Goal: Task Accomplishment & Management: Use online tool/utility

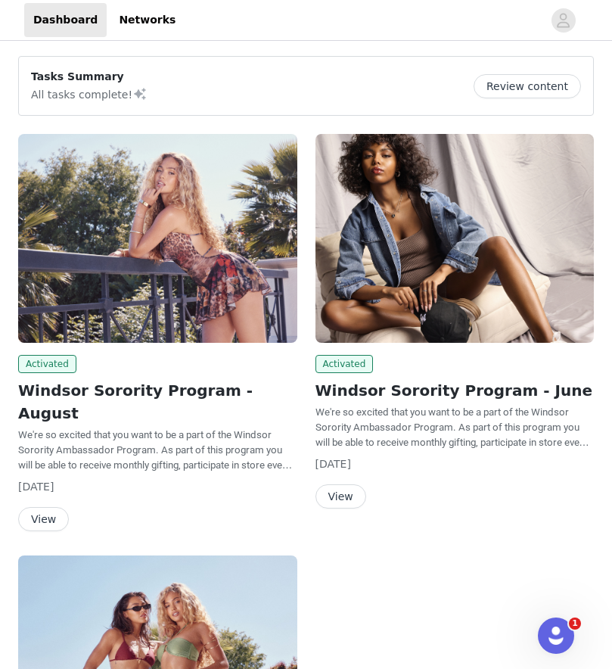
click at [536, 86] on button "Review content" at bounding box center [527, 86] width 107 height 24
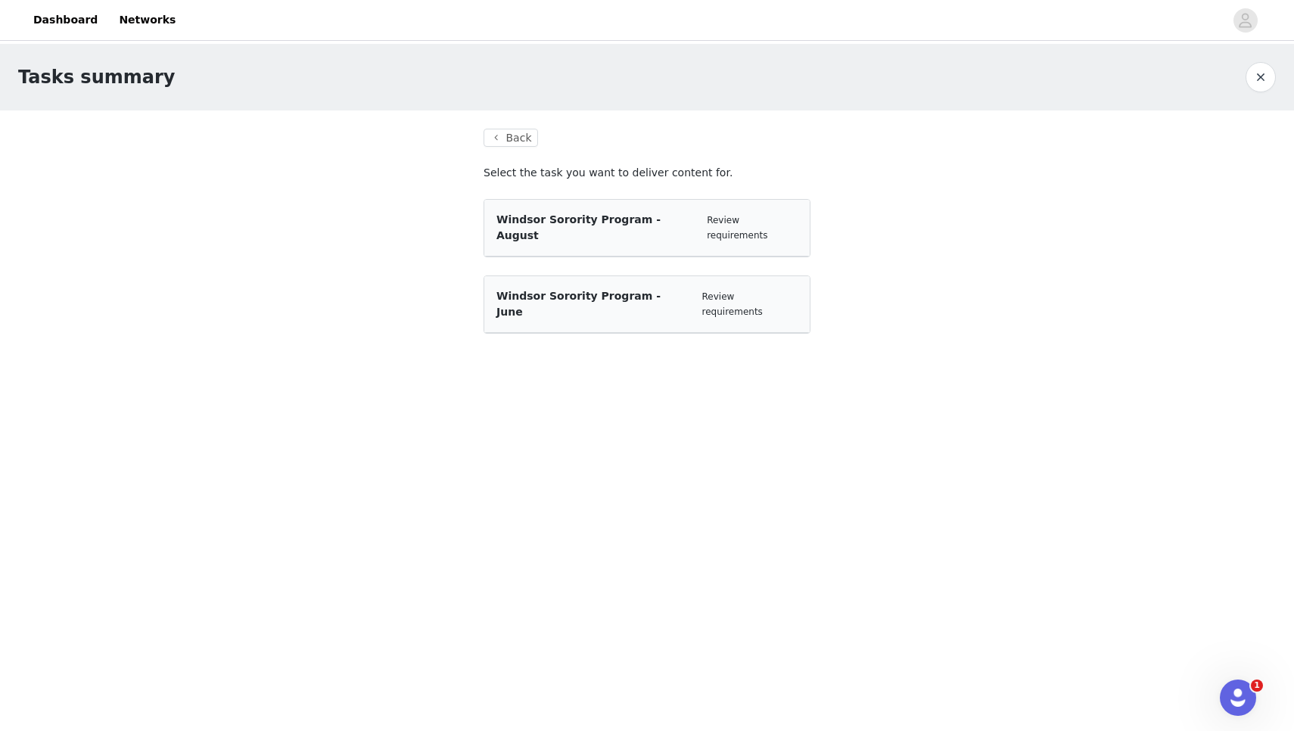
click at [611, 228] on div "Windsor Sorority Program - August Review requirements" at bounding box center [646, 228] width 325 height 57
click at [611, 302] on section "Back Select the task you want to deliver content for. Windsor Sorority Program …" at bounding box center [646, 240] width 363 height 260
click at [502, 135] on button "Back" at bounding box center [511, 138] width 54 height 18
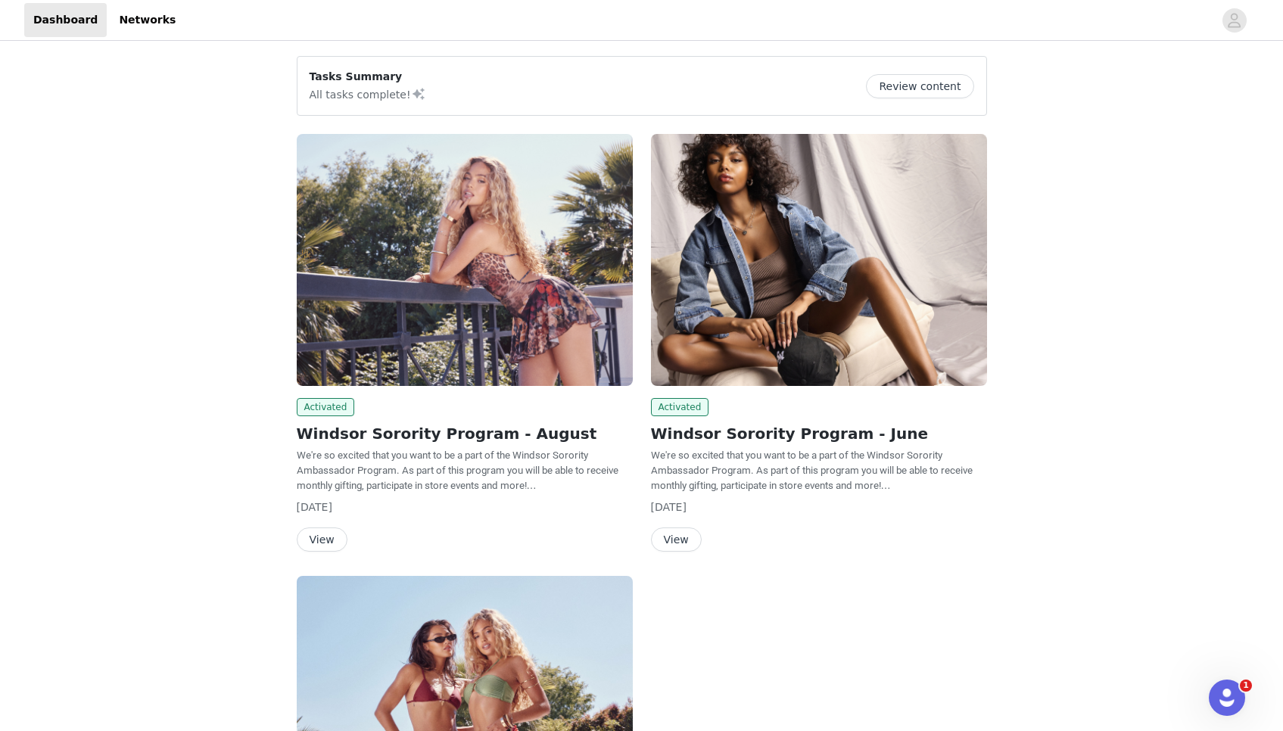
click at [322, 541] on button "View" at bounding box center [322, 539] width 51 height 24
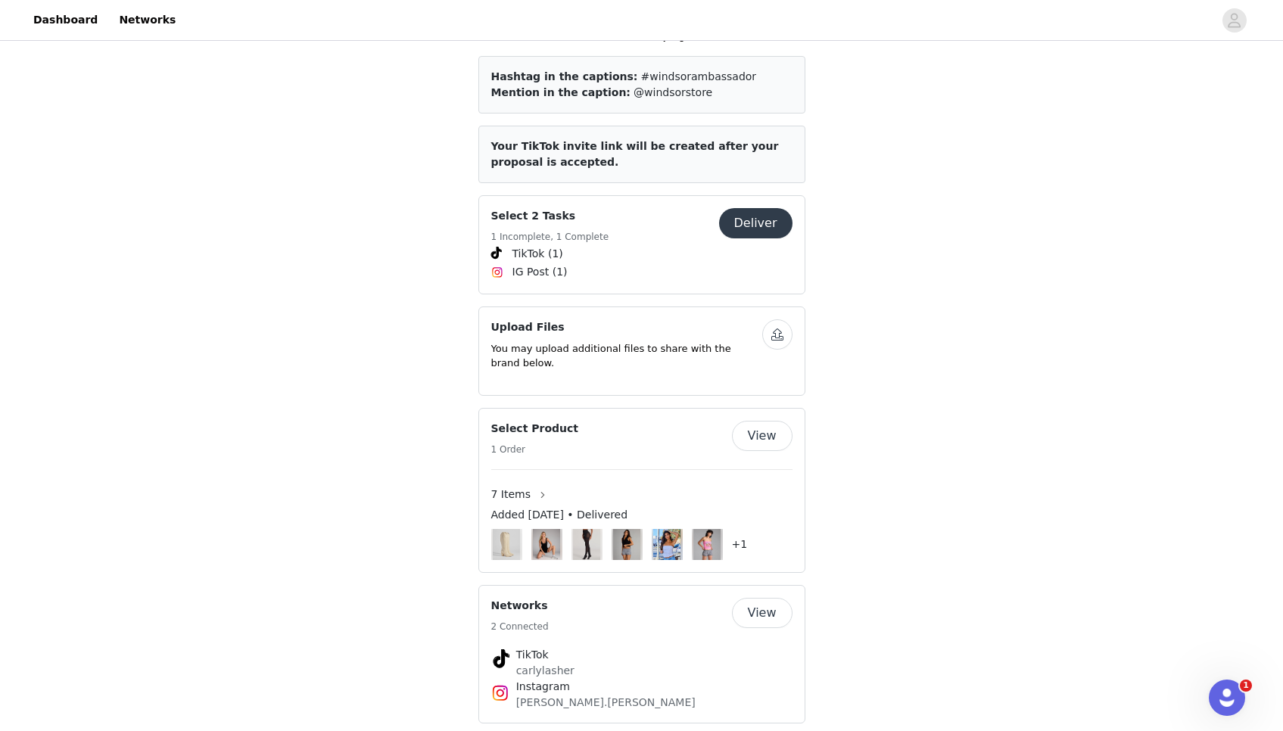
scroll to position [623, 0]
click at [611, 210] on button "Deliver" at bounding box center [755, 225] width 73 height 30
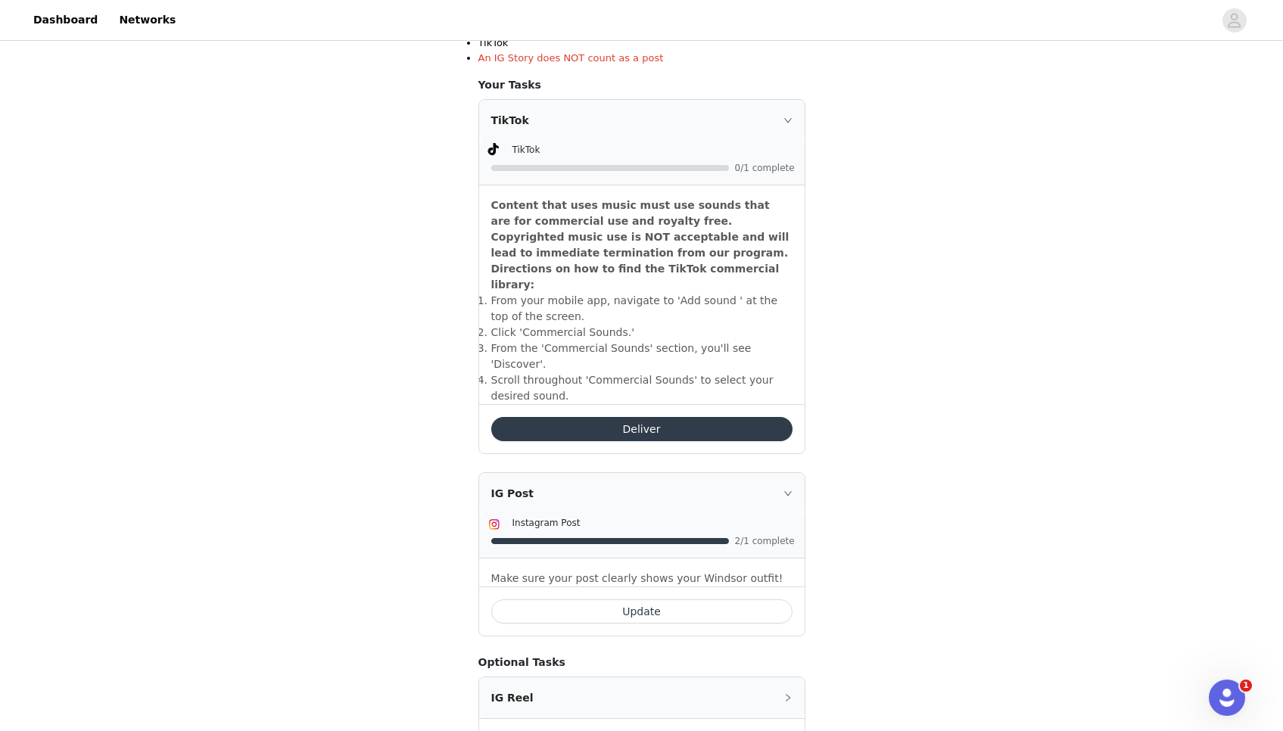
scroll to position [387, 0]
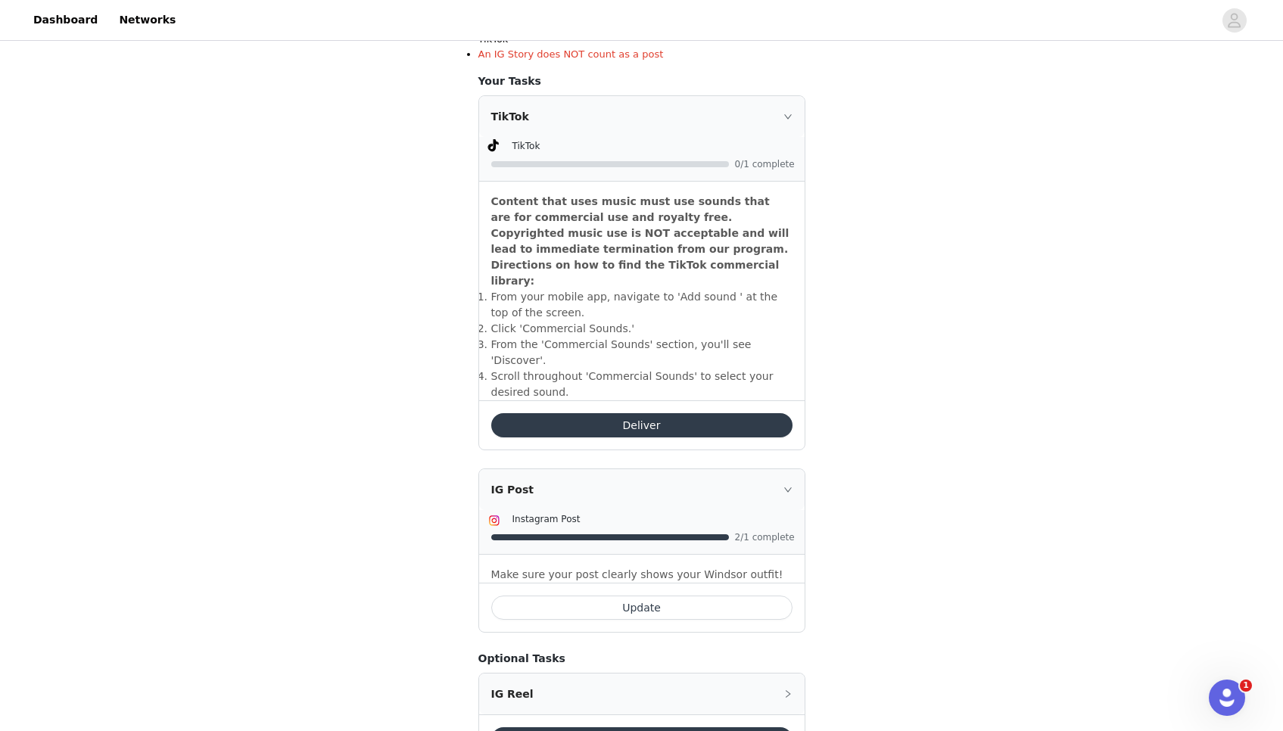
click at [611, 595] on button "Update" at bounding box center [641, 607] width 301 height 24
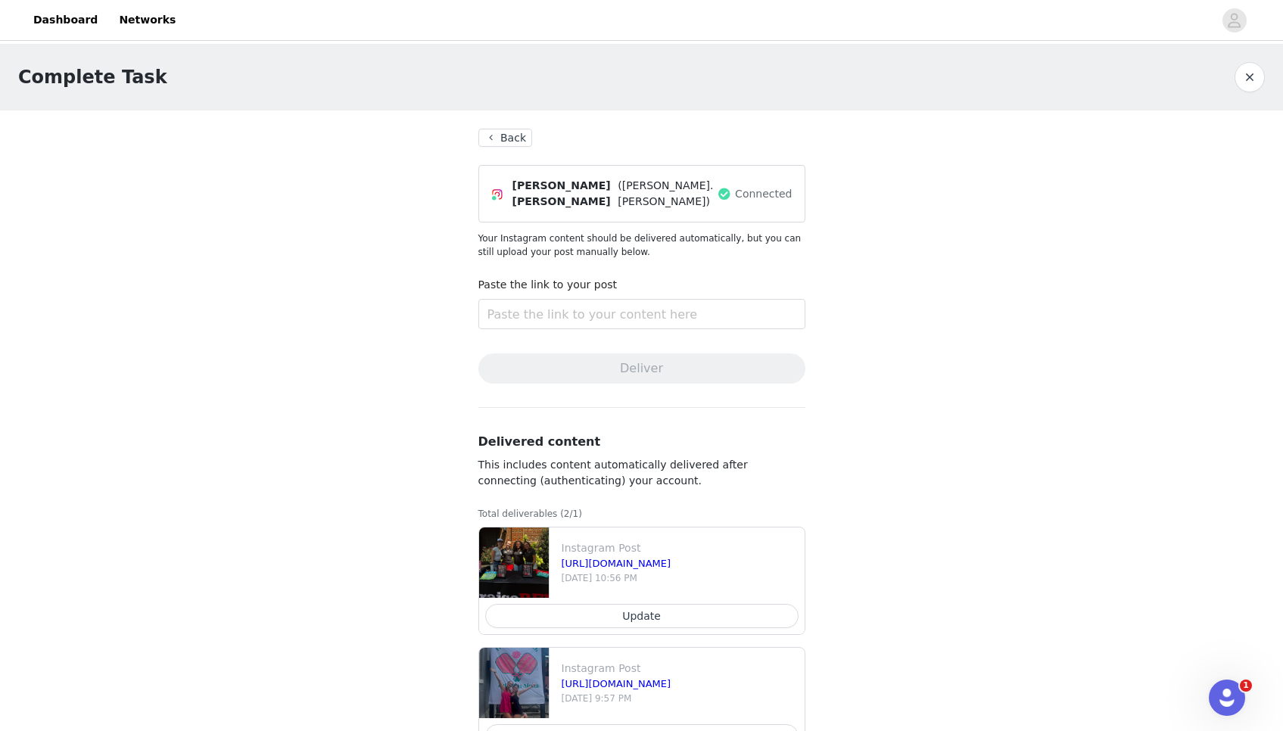
click at [512, 134] on button "Back" at bounding box center [505, 138] width 54 height 18
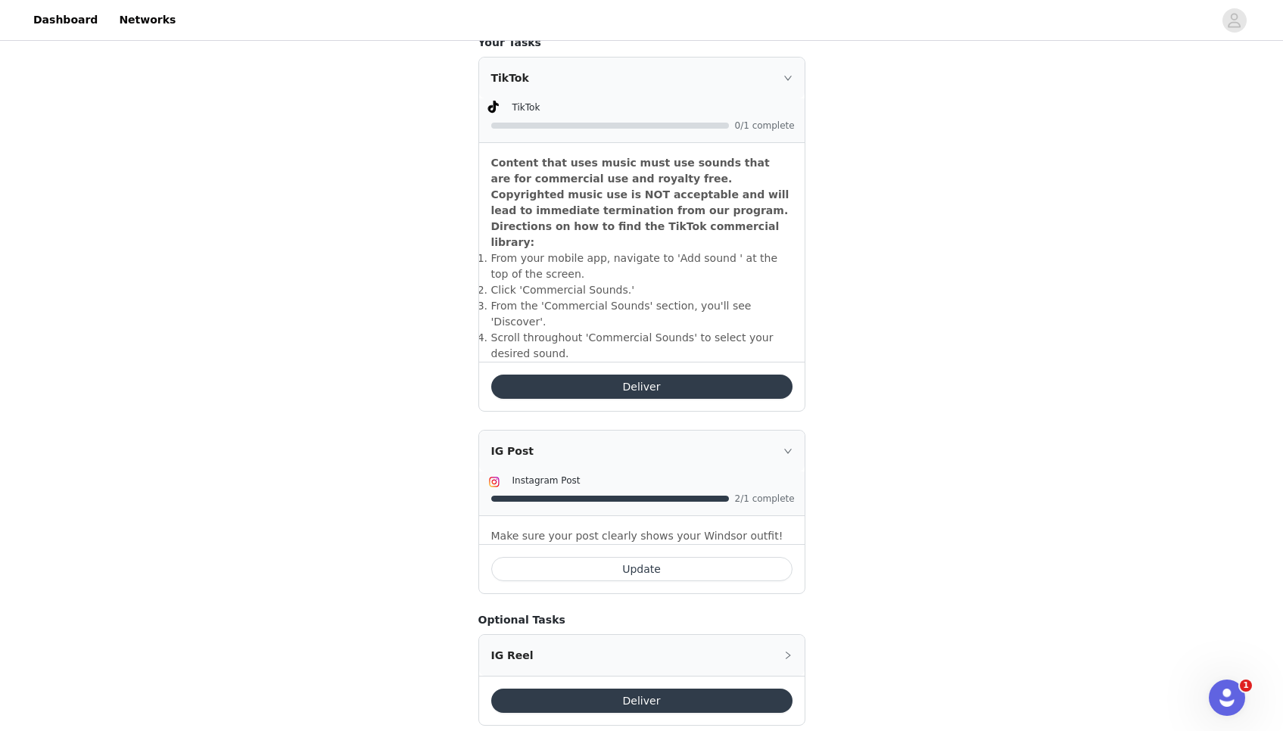
scroll to position [424, 0]
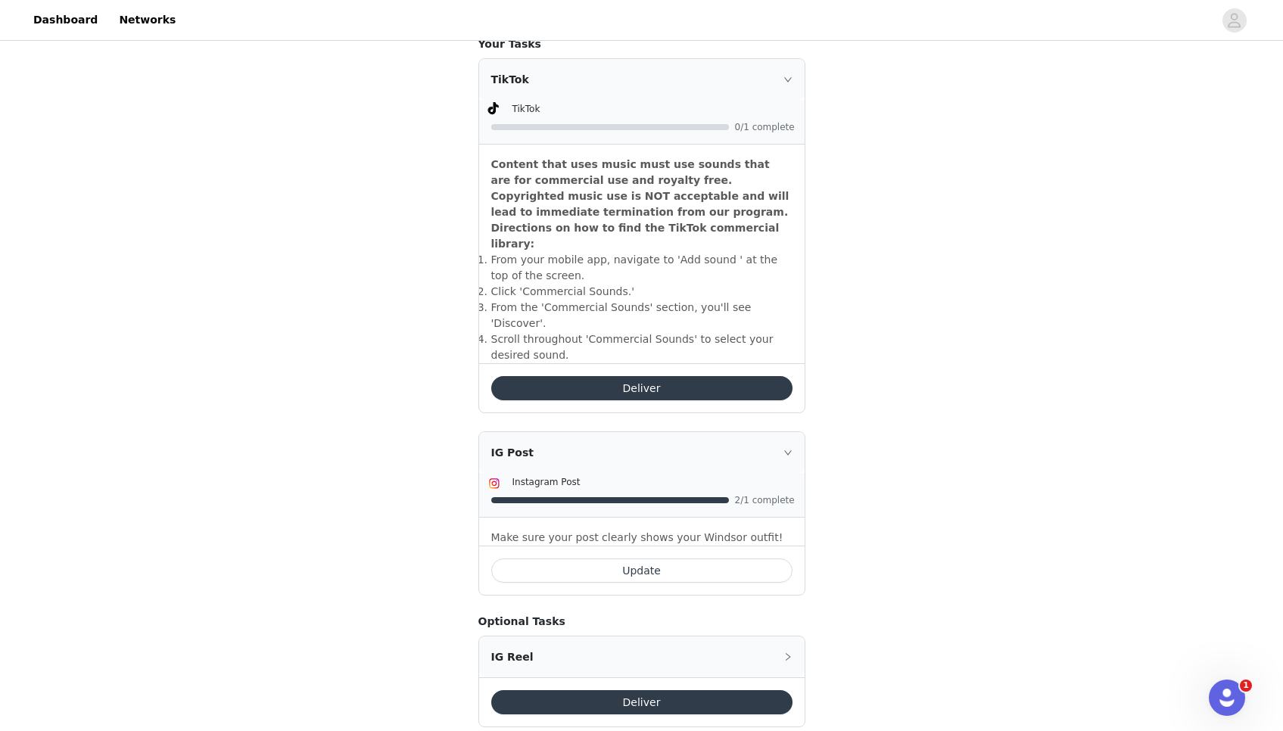
click at [611, 82] on icon "icon: right" at bounding box center [787, 79] width 9 height 9
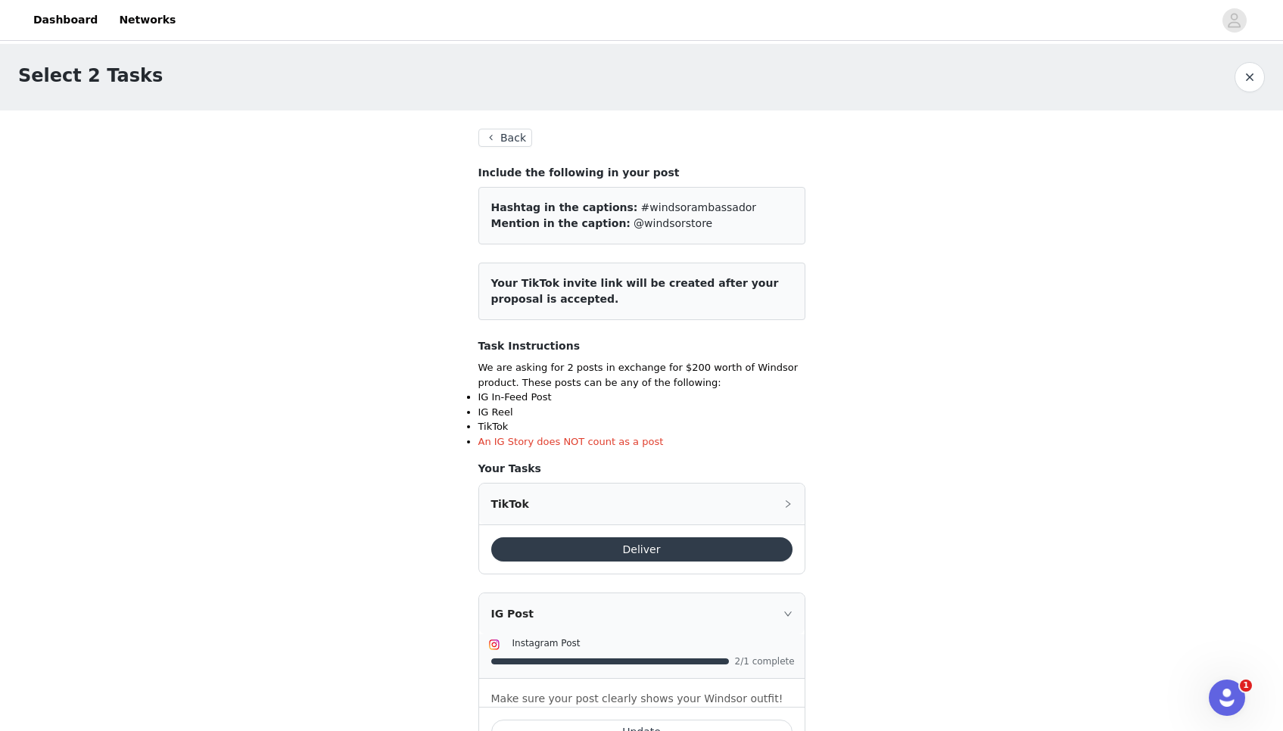
scroll to position [0, 0]
